Goal: Task Accomplishment & Management: Use online tool/utility

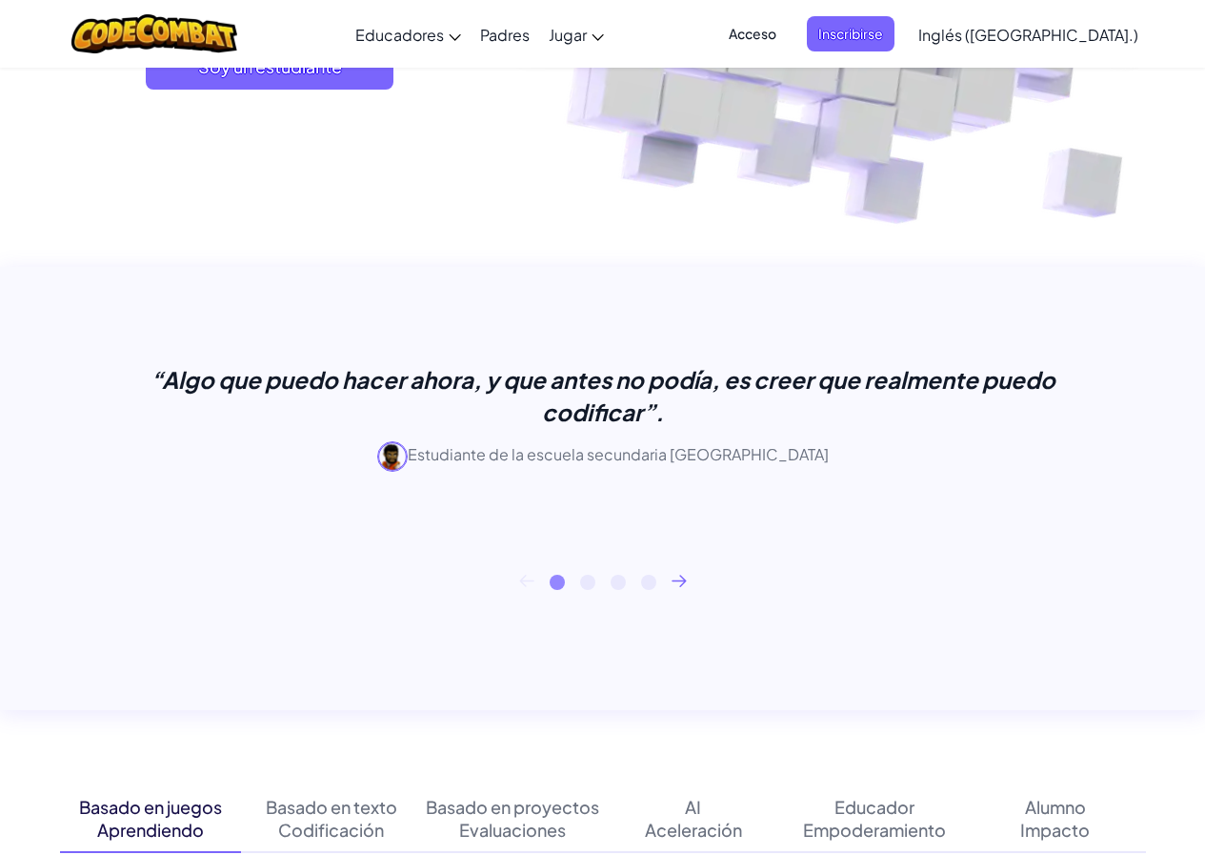
scroll to position [476, 0]
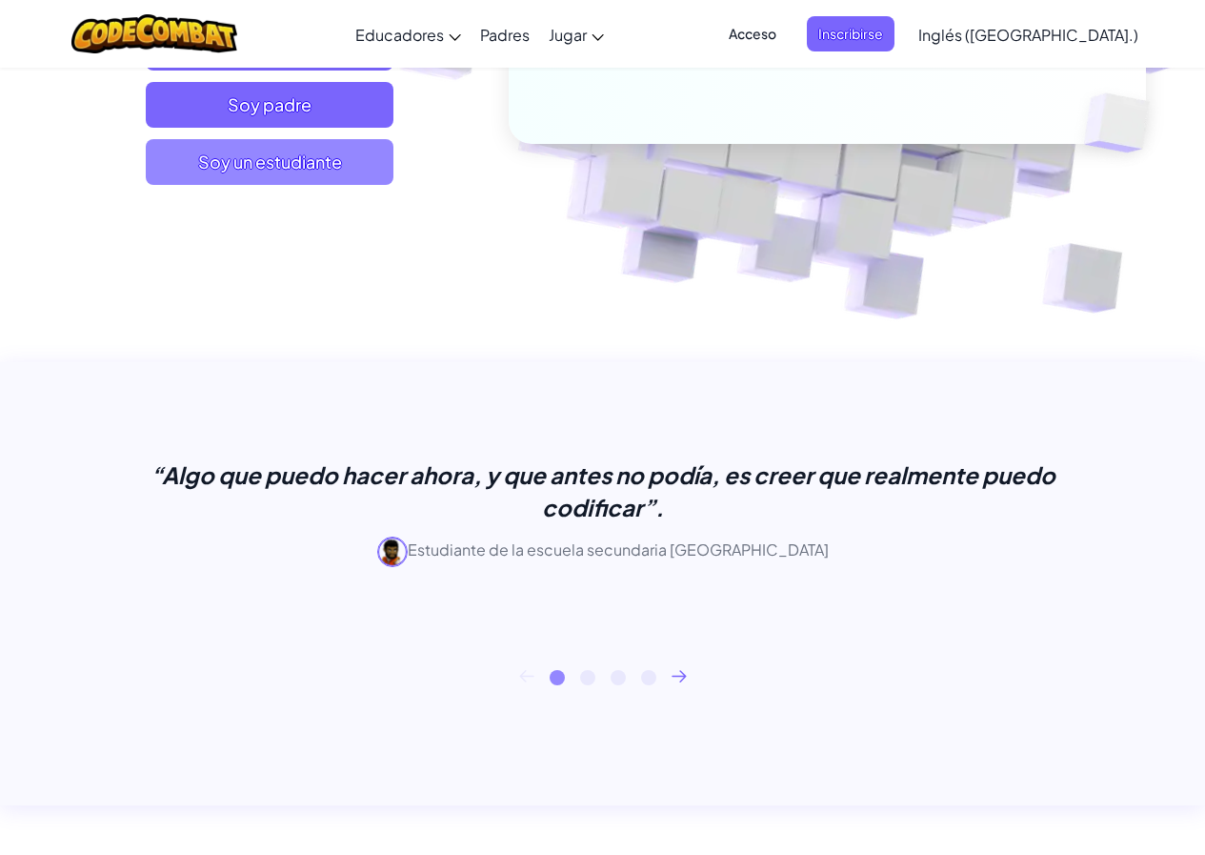
click at [248, 177] on span "Soy un estudiante" at bounding box center [270, 162] width 248 height 46
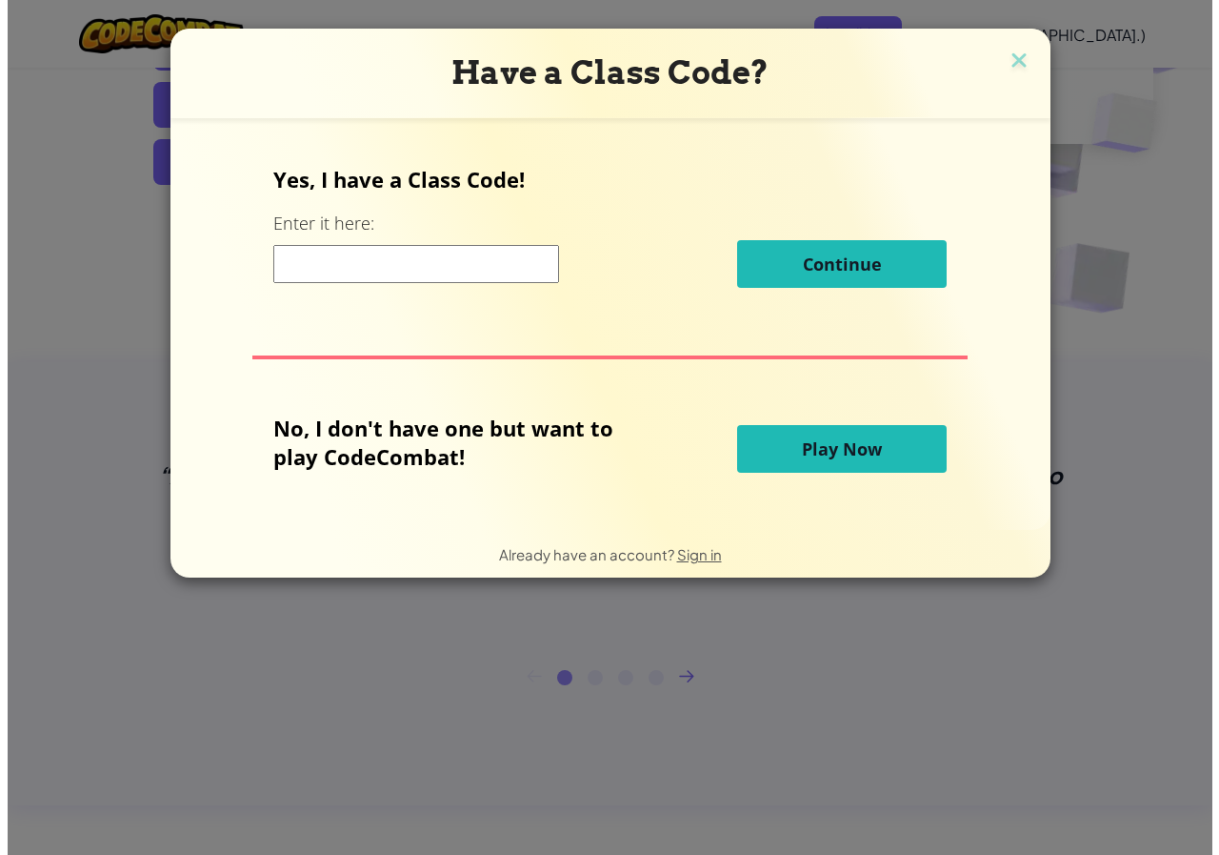
scroll to position [0, 0]
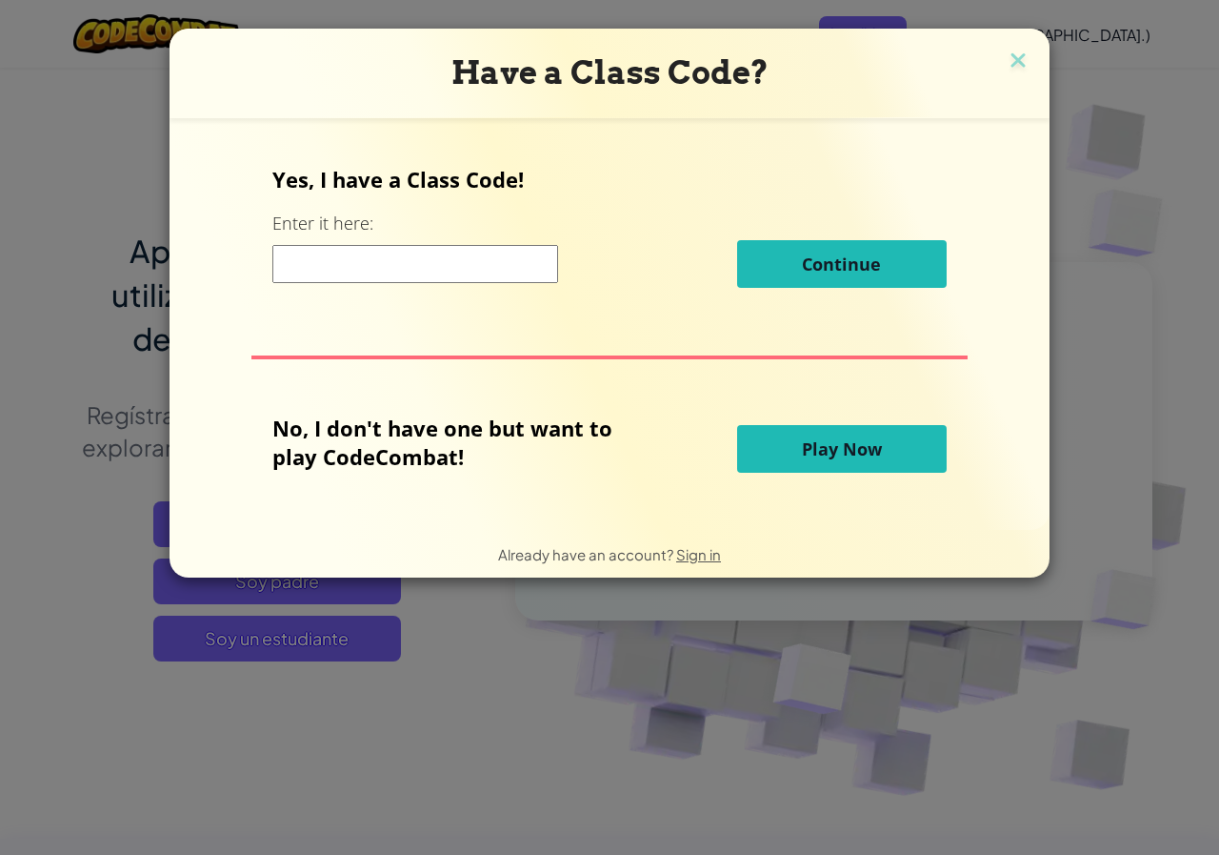
click at [860, 466] on button "Play Now" at bounding box center [842, 449] width 210 height 48
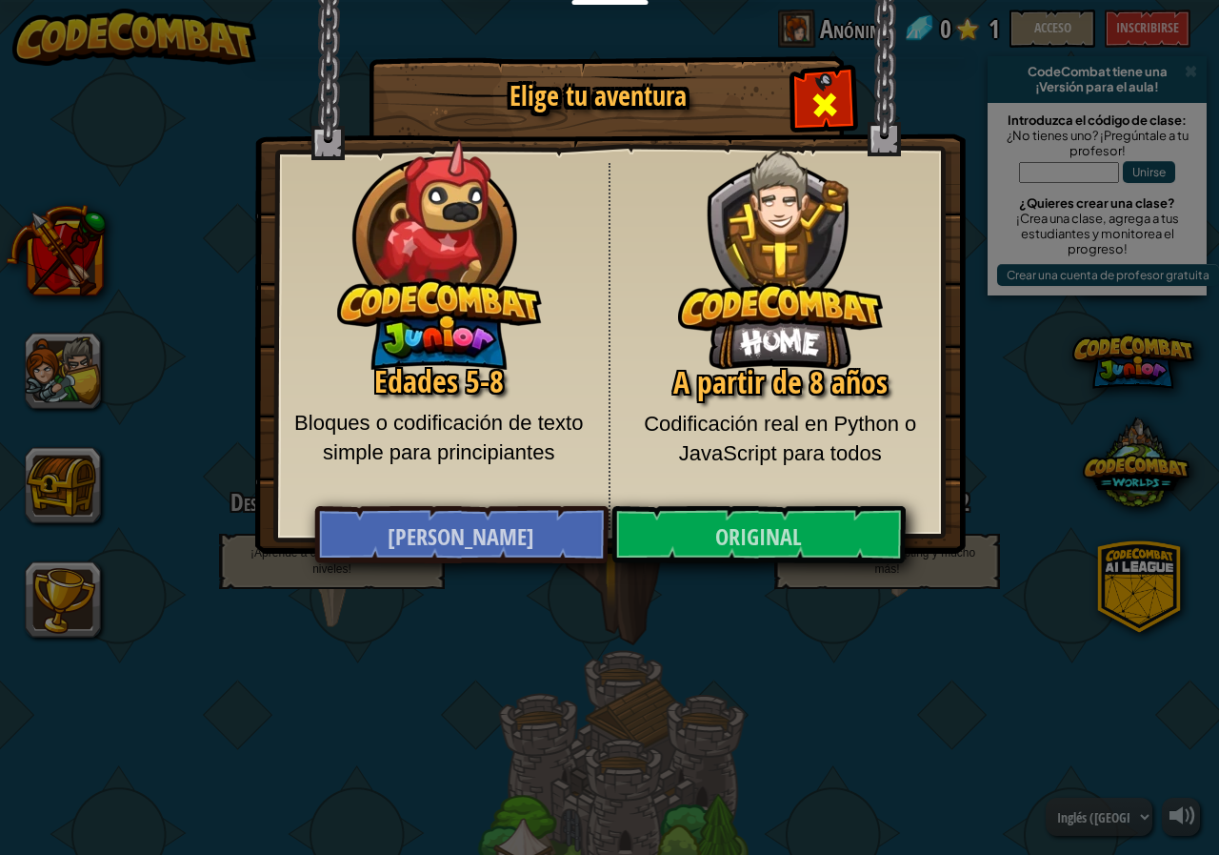
click at [807, 112] on div "Cerrar modal" at bounding box center [825, 102] width 60 height 60
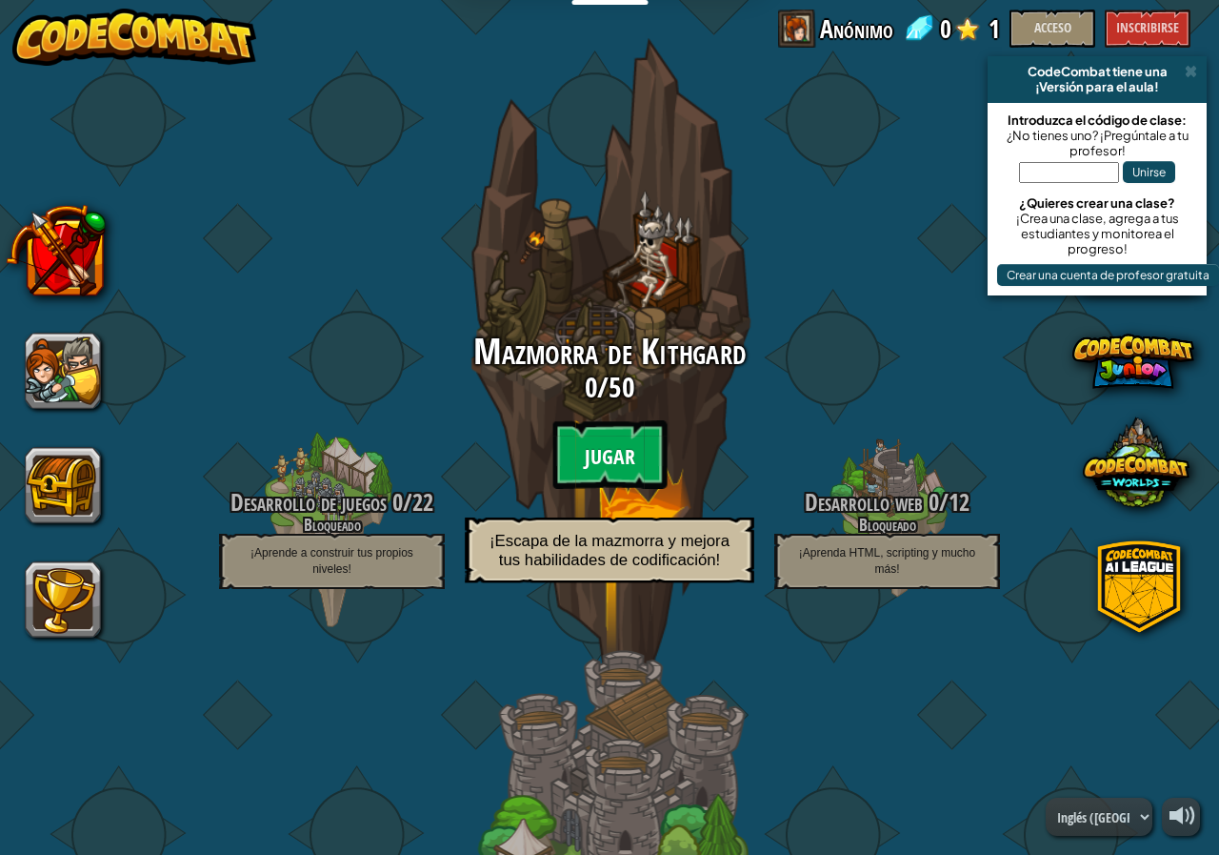
click at [590, 454] on font "Jugar" at bounding box center [610, 456] width 50 height 29
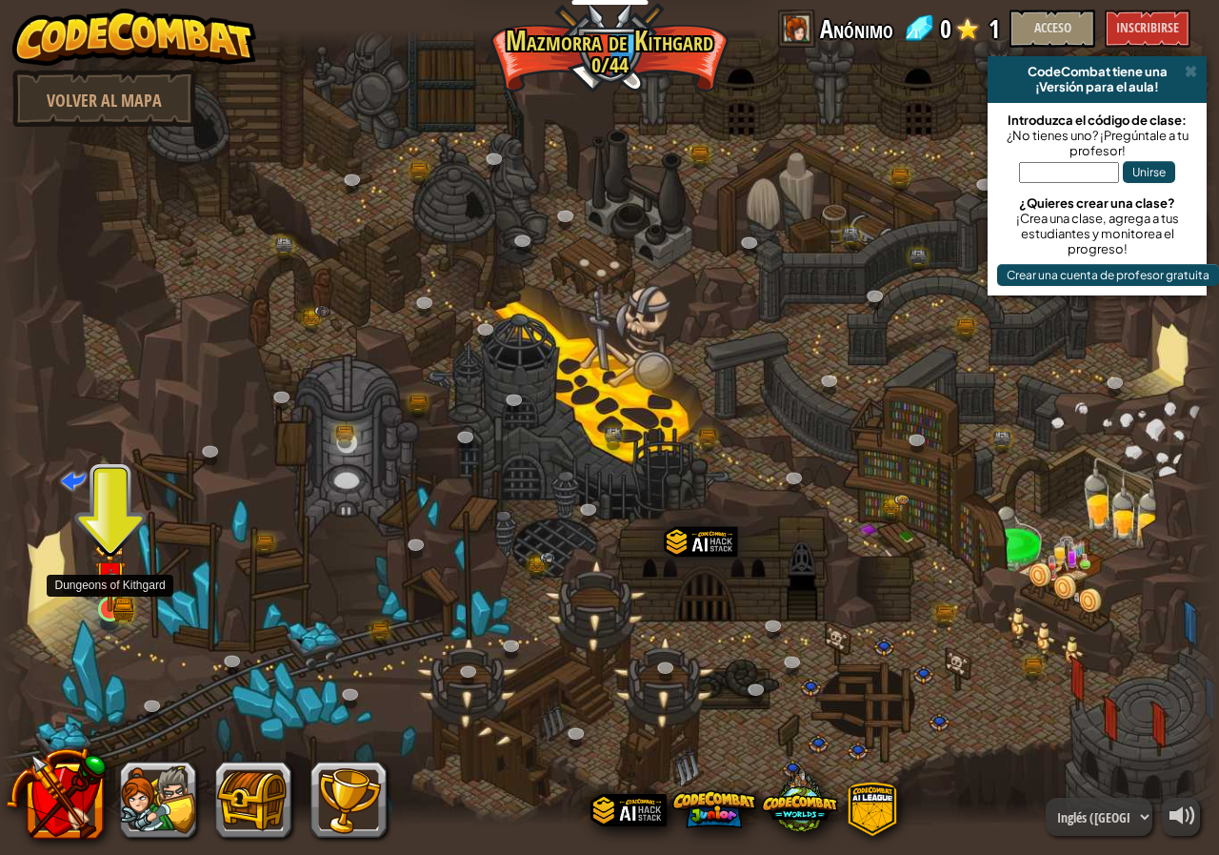
click at [99, 598] on img at bounding box center [109, 576] width 31 height 70
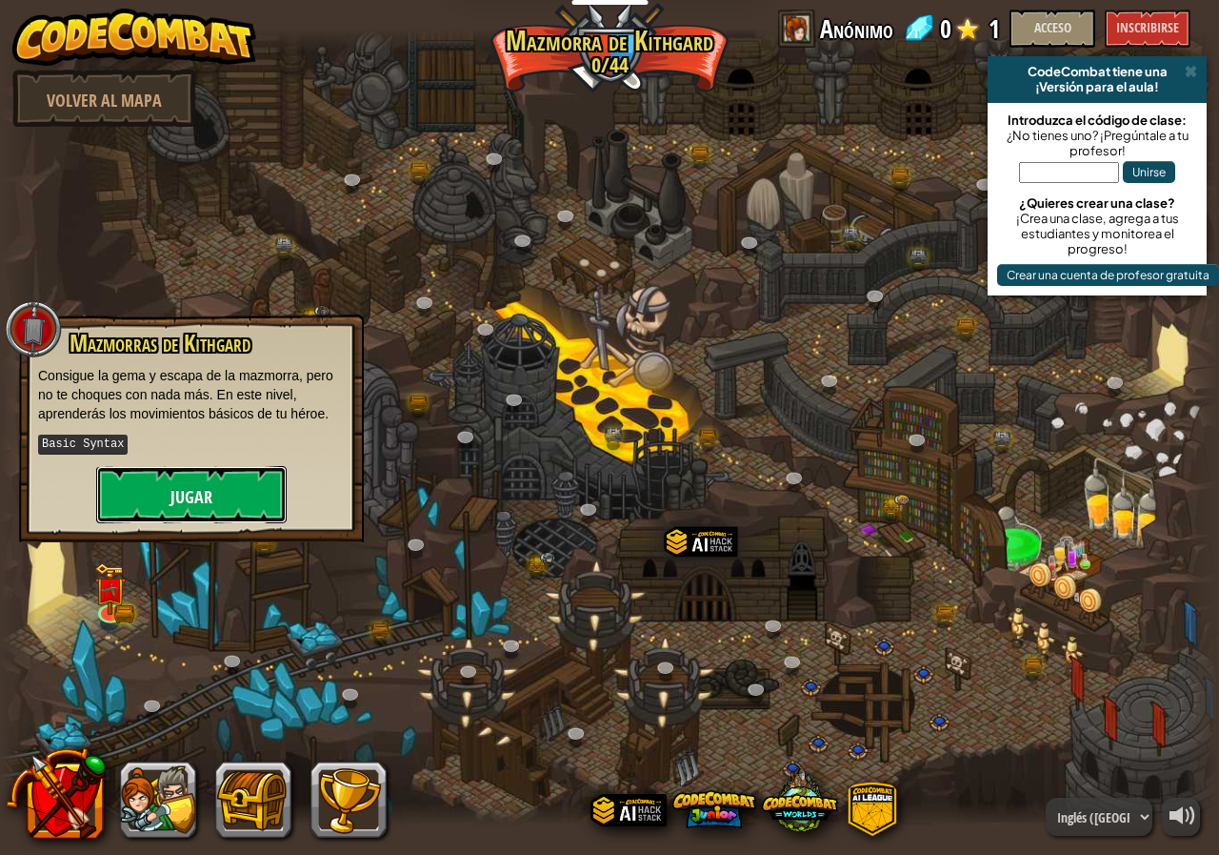
click at [197, 494] on font "Jugar" at bounding box center [192, 497] width 42 height 24
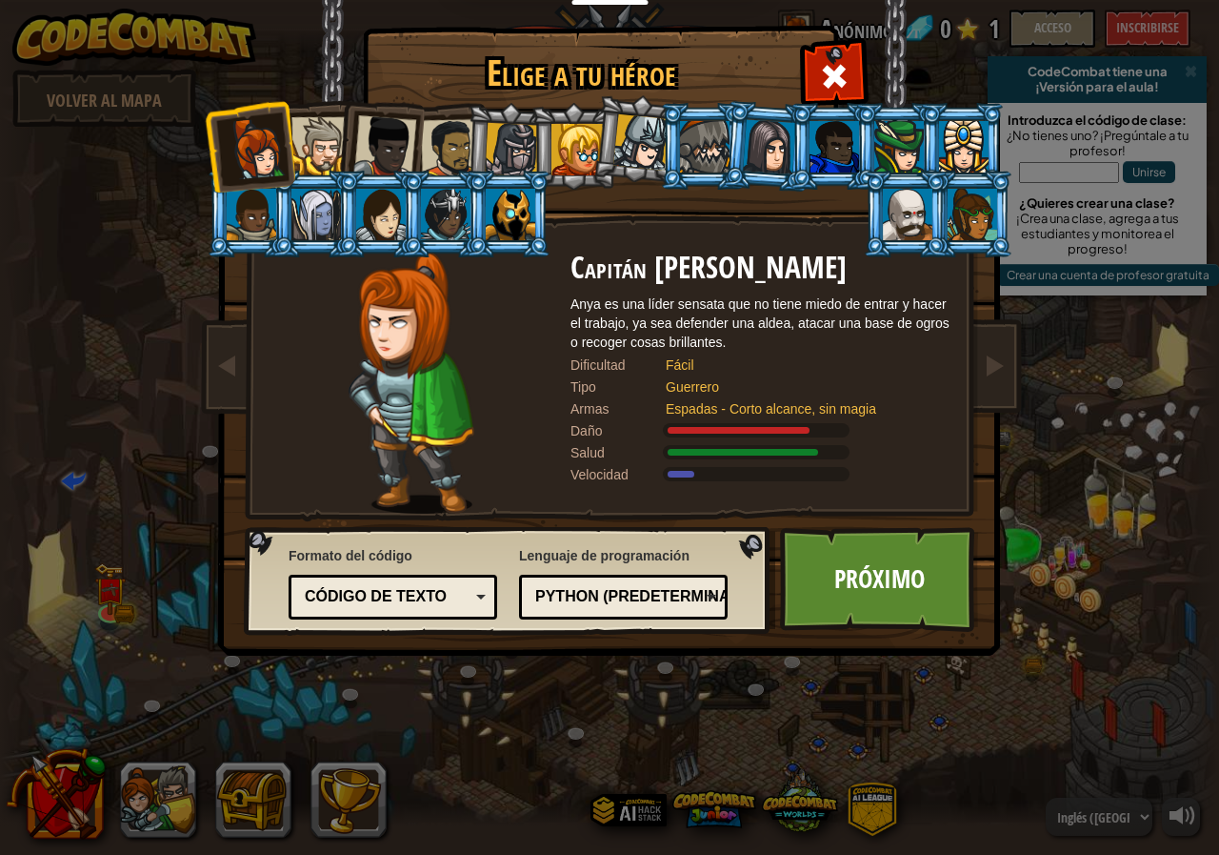
click at [876, 216] on li at bounding box center [906, 214] width 86 height 87
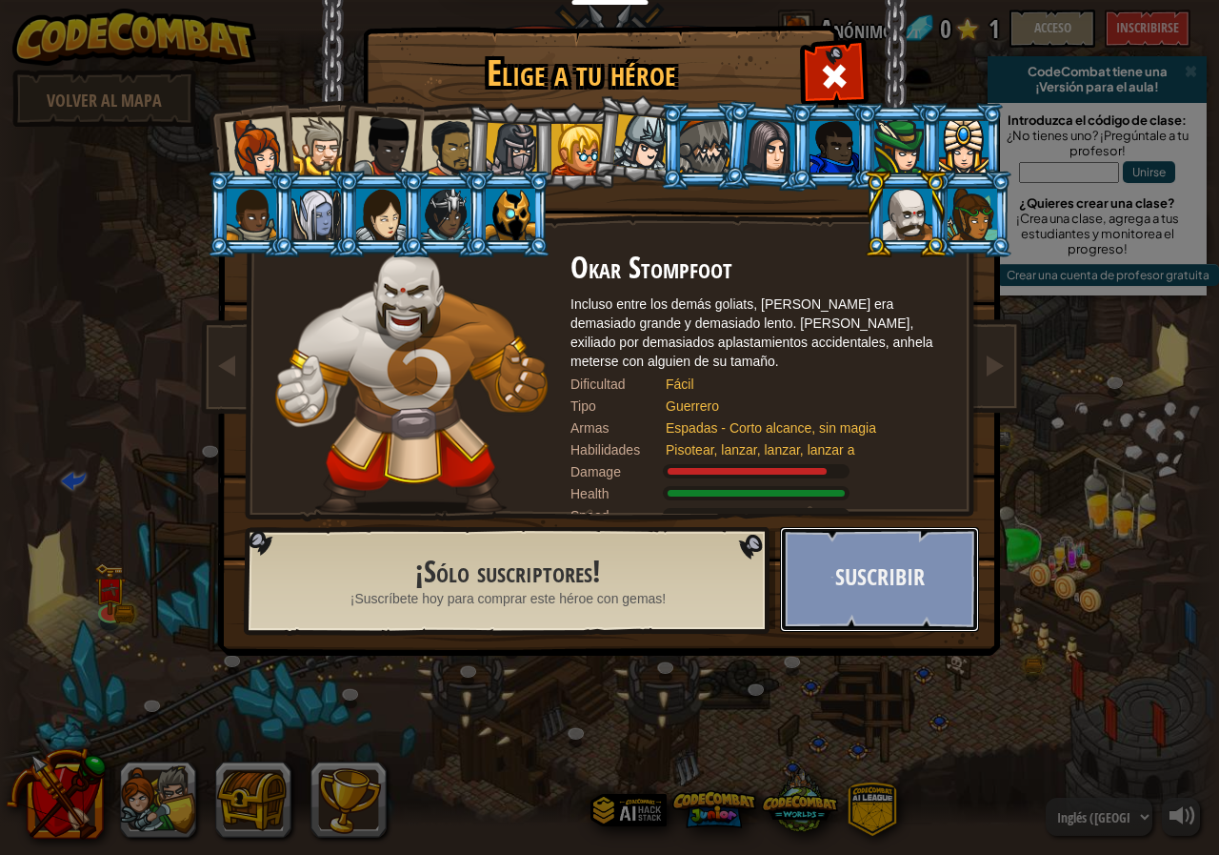
click at [940, 587] on button "Suscribir" at bounding box center [879, 579] width 199 height 105
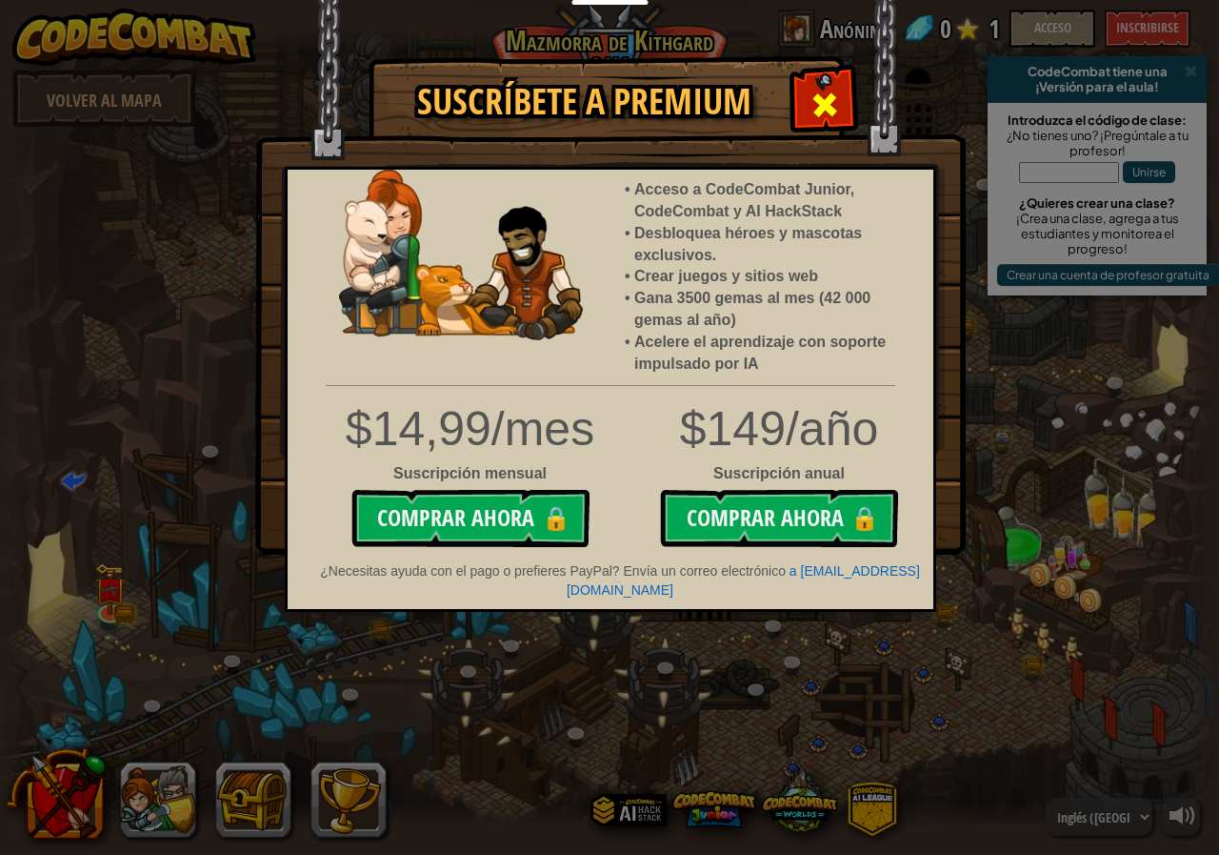
click at [807, 115] on div at bounding box center [825, 102] width 60 height 60
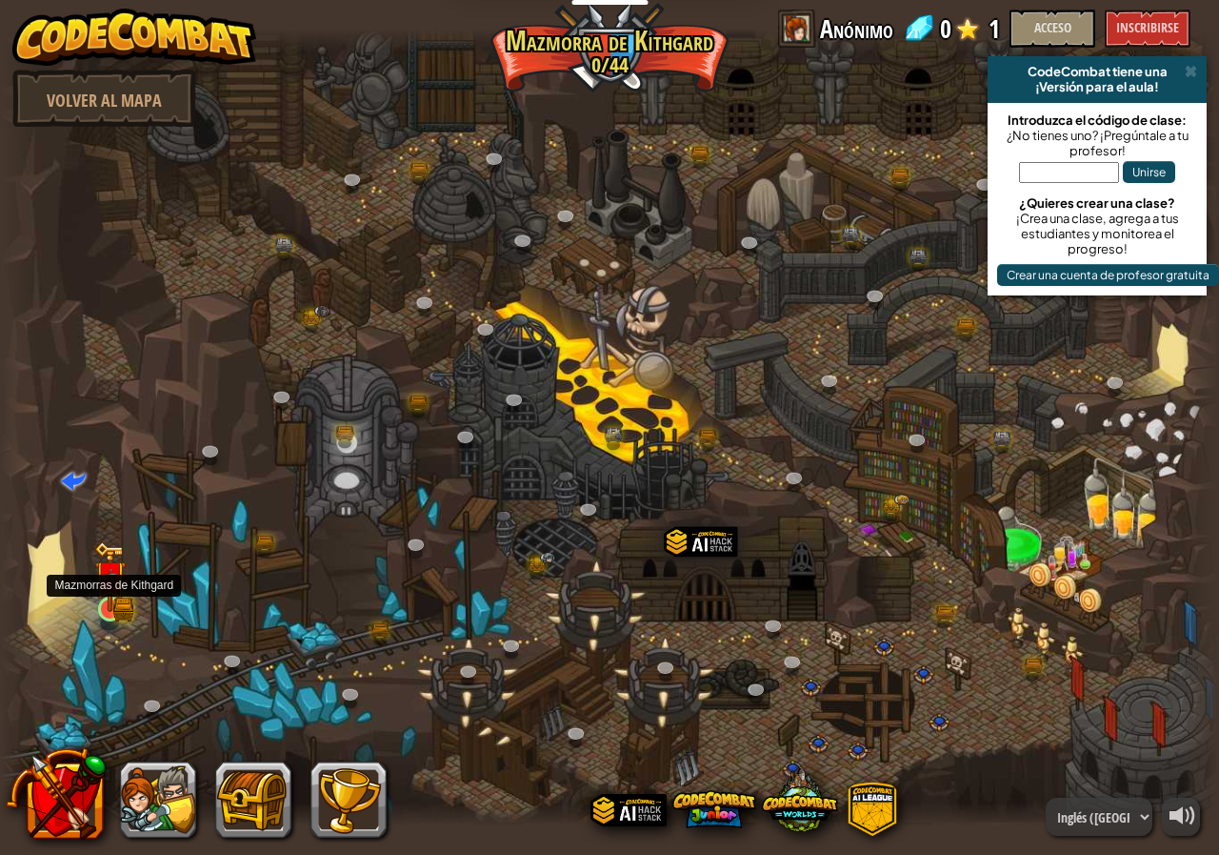
click at [116, 598] on img at bounding box center [109, 576] width 31 height 70
